Goal: Navigation & Orientation: Find specific page/section

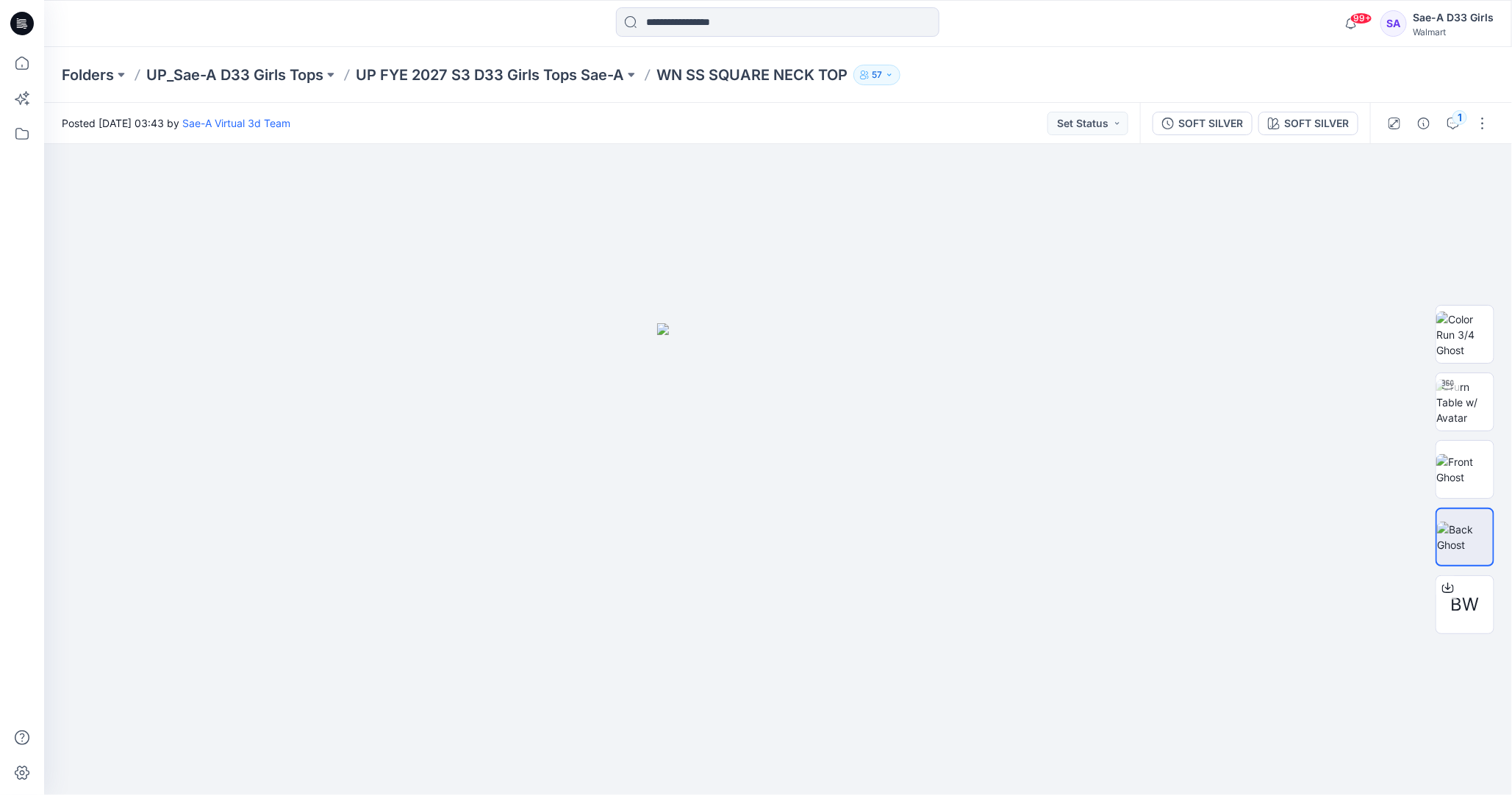
click at [693, 75] on p "WN SS SQUARE NECK TOP" at bounding box center [752, 74] width 191 height 20
click at [556, 71] on p "UP FYE 2027 S3 D33 Girls Tops Sae-A" at bounding box center [490, 74] width 268 height 20
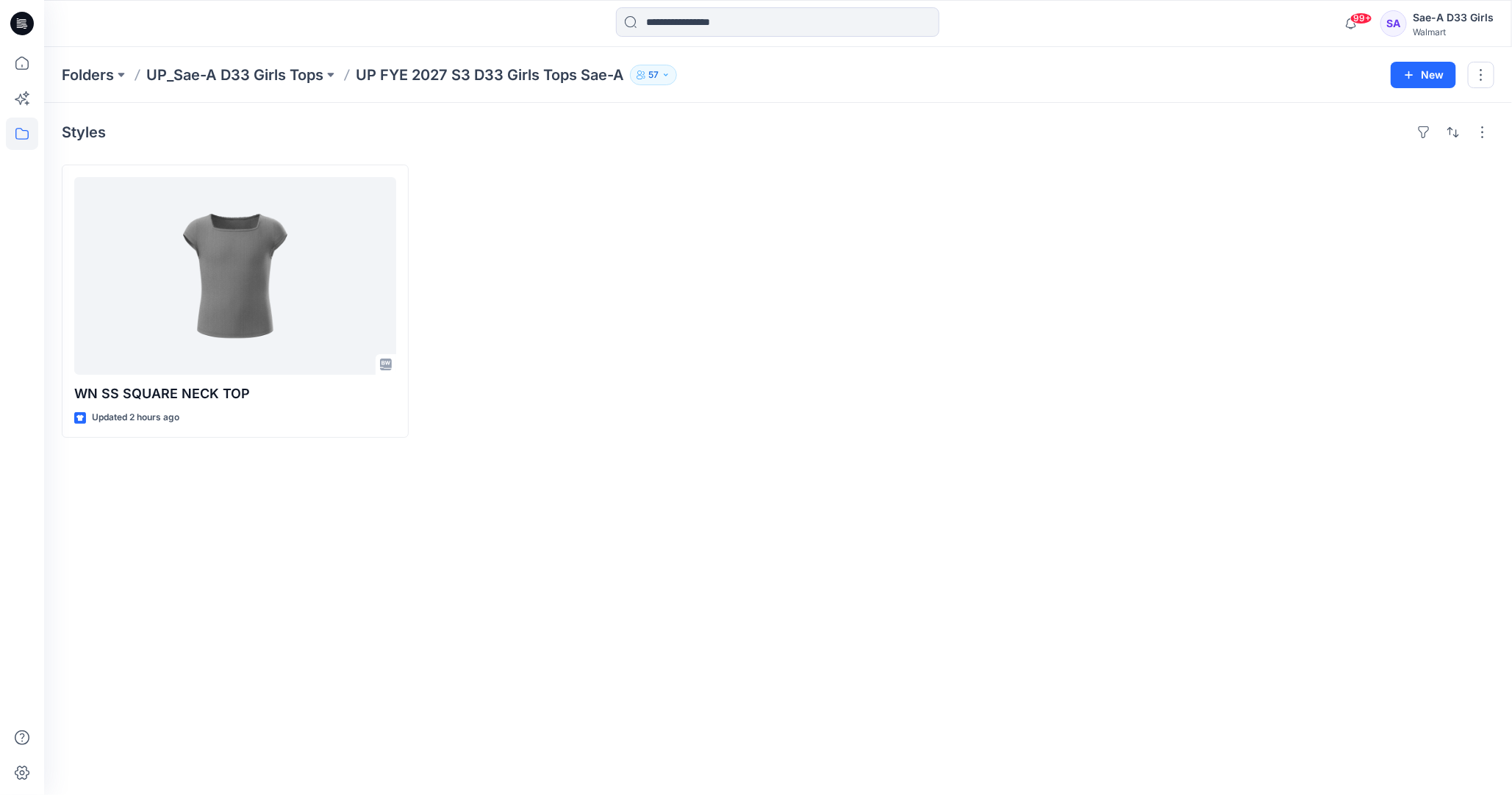
click at [386, 74] on p "UP FYE 2027 S3 D33 Girls Tops Sae-A" at bounding box center [490, 74] width 268 height 20
click at [273, 70] on p "UP_Sae-A D33 Girls Tops" at bounding box center [235, 74] width 177 height 20
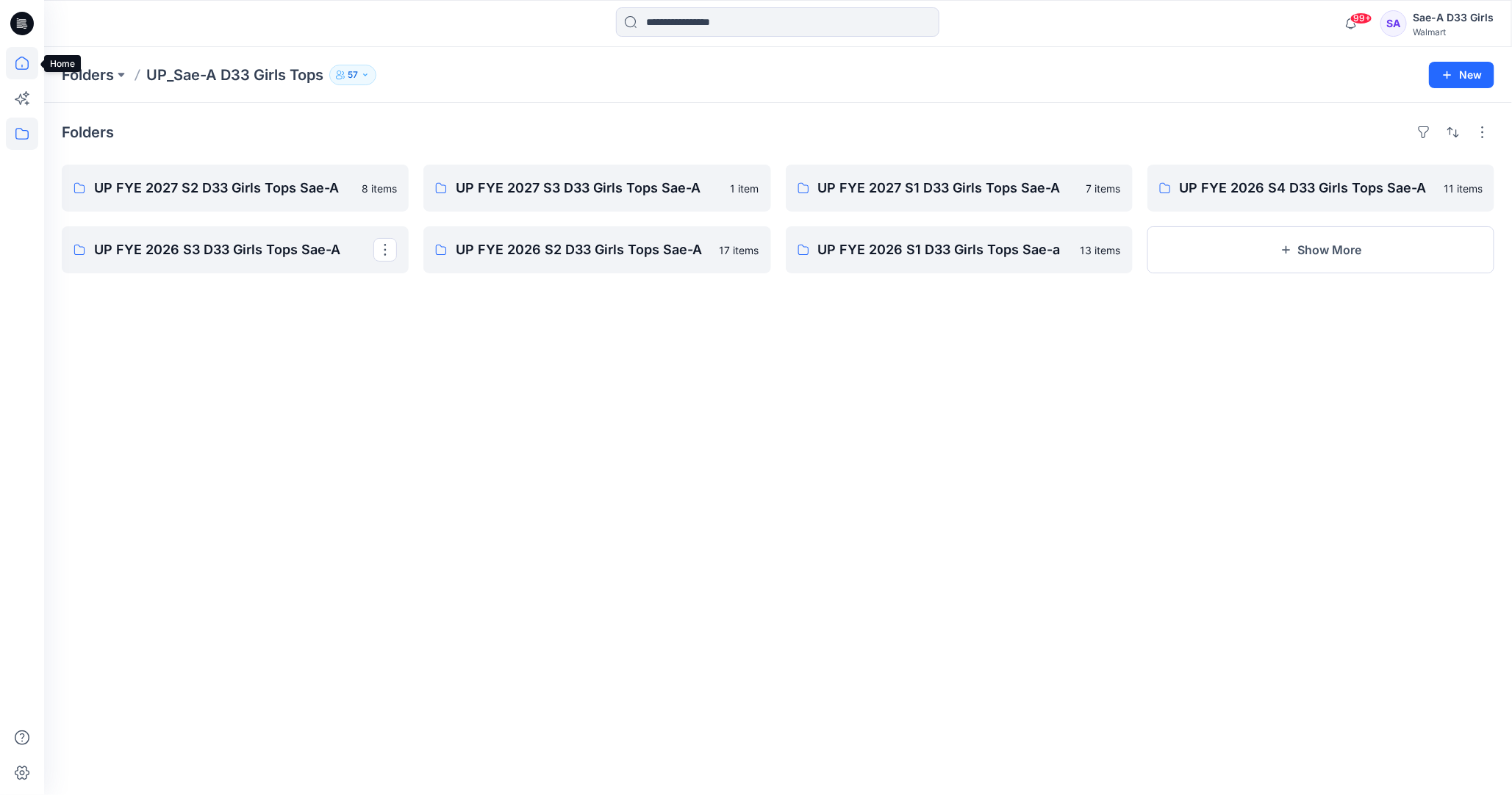
click at [26, 61] on icon at bounding box center [22, 63] width 33 height 33
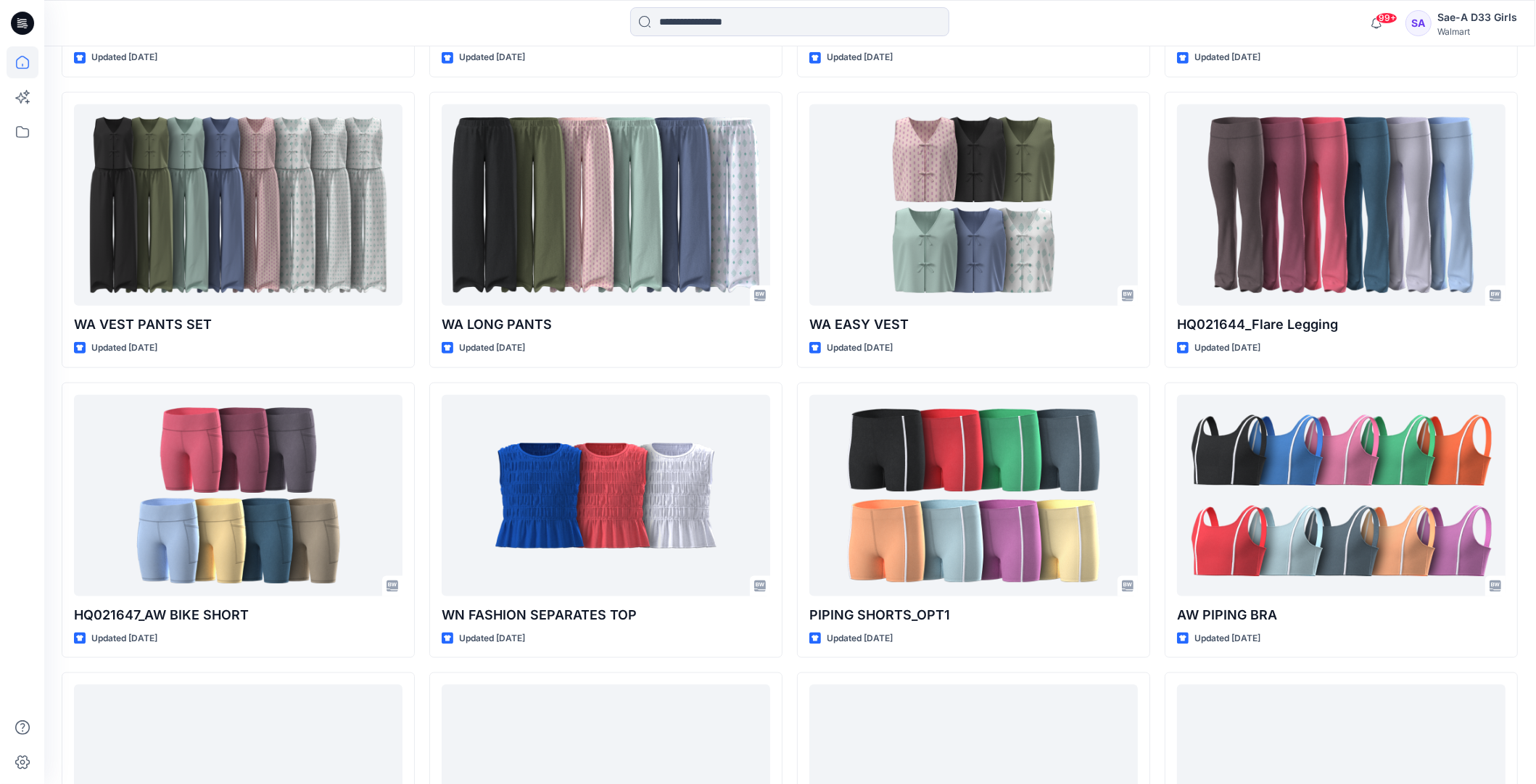
scroll to position [1894, 0]
